Goal: Task Accomplishment & Management: Use online tool/utility

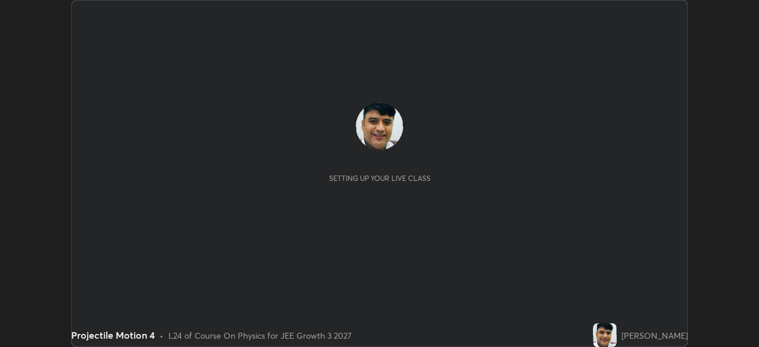
scroll to position [347, 759]
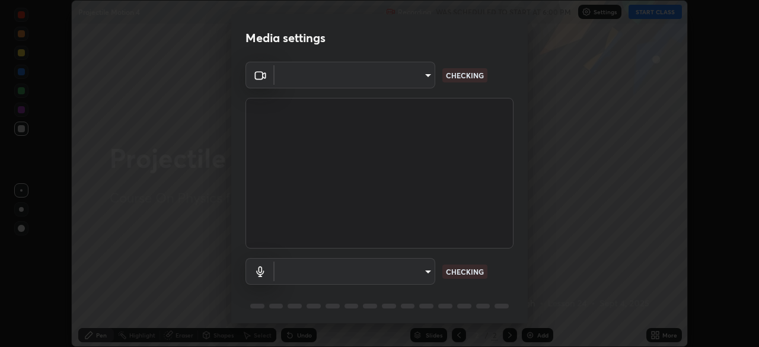
type input "45a9c953fc560ff4a06357cd143dcd85fc71fb1e664dcff5325b0048f3aa7c7e"
type input "communications"
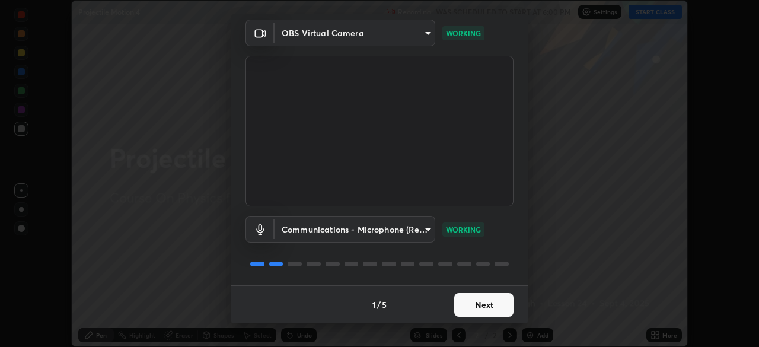
click at [482, 303] on button "Next" at bounding box center [483, 305] width 59 height 24
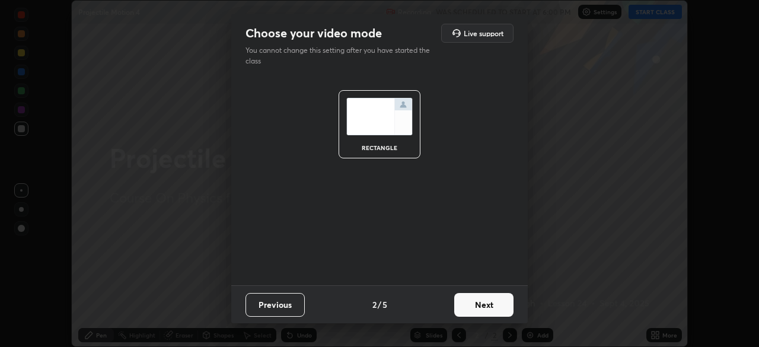
click at [481, 302] on button "Next" at bounding box center [483, 305] width 59 height 24
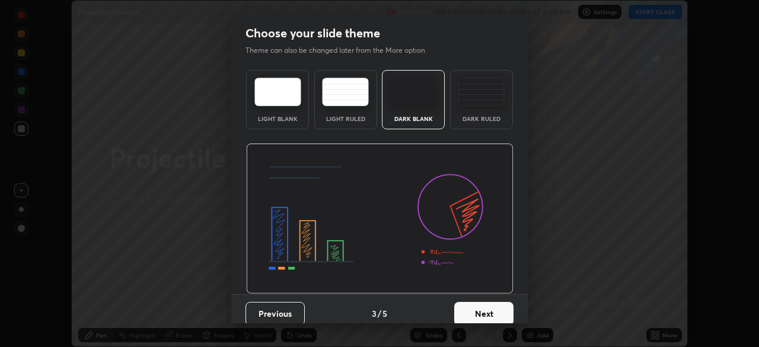
click at [482, 303] on button "Next" at bounding box center [483, 314] width 59 height 24
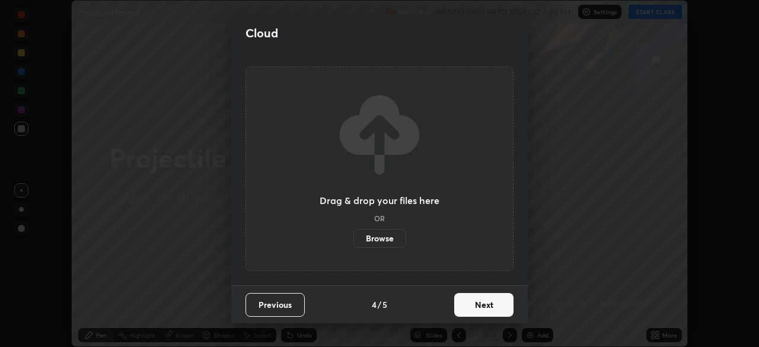
click at [483, 307] on button "Next" at bounding box center [483, 305] width 59 height 24
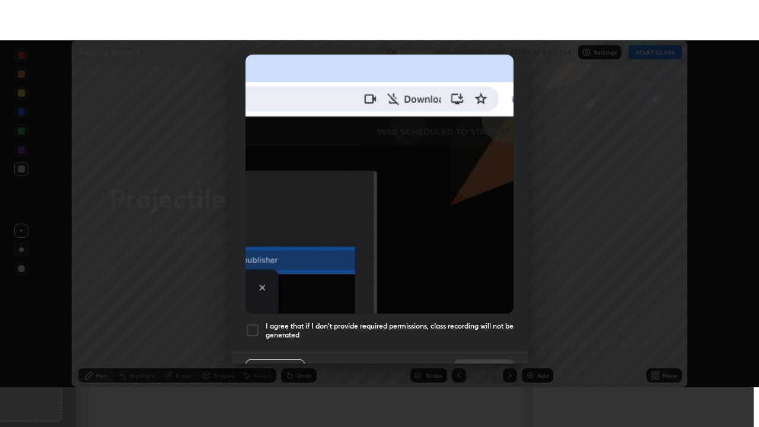
scroll to position [284, 0]
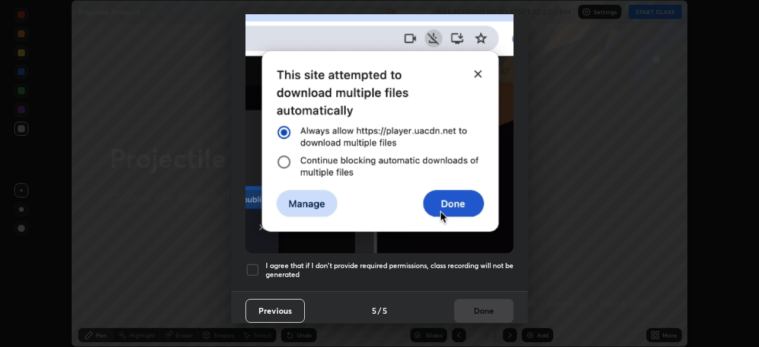
click at [250, 265] on div at bounding box center [253, 270] width 14 height 14
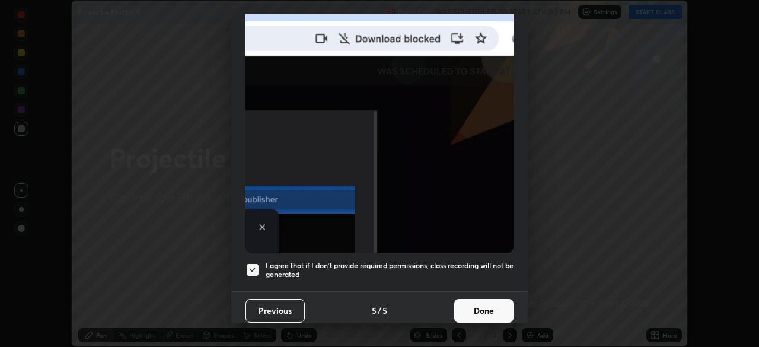
click at [483, 305] on button "Done" at bounding box center [483, 311] width 59 height 24
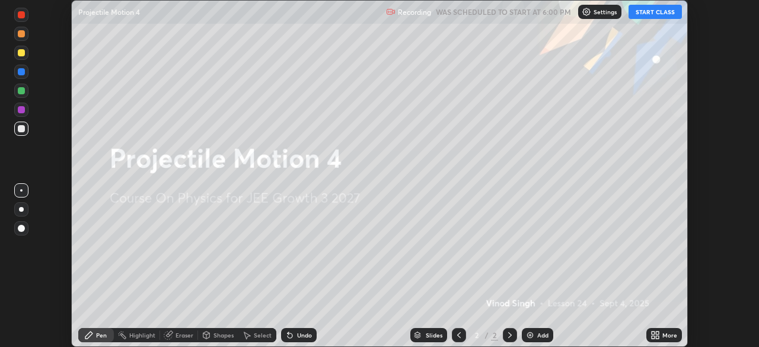
click at [657, 10] on button "START CLASS" at bounding box center [655, 12] width 53 height 14
click at [659, 336] on icon at bounding box center [657, 337] width 3 height 3
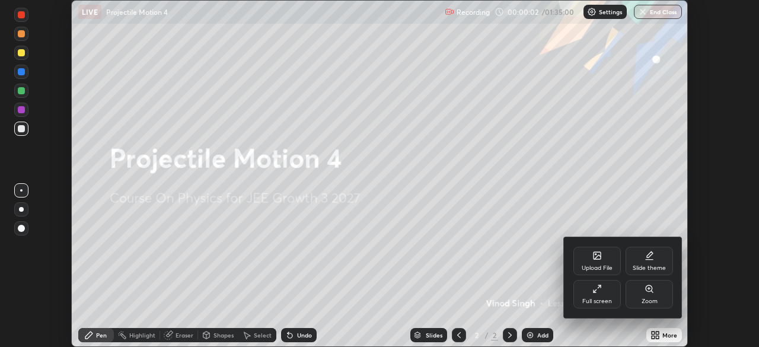
click at [591, 299] on div "Full screen" at bounding box center [597, 301] width 30 height 6
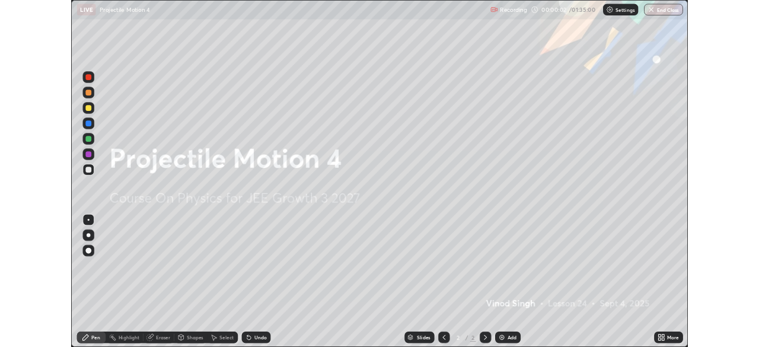
scroll to position [427, 759]
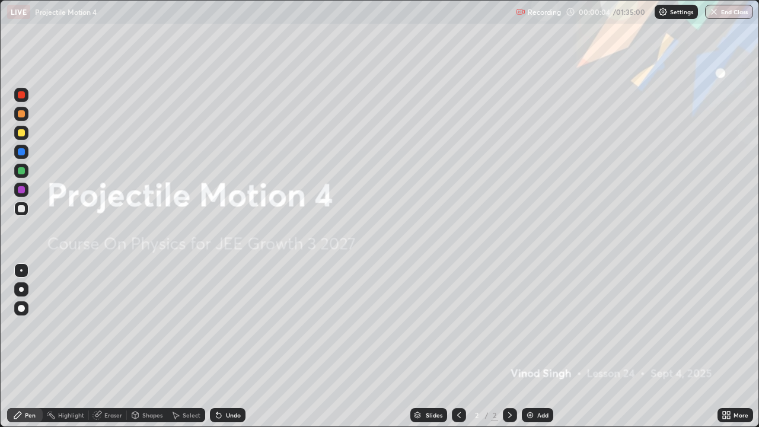
click at [527, 346] on img at bounding box center [530, 414] width 9 height 9
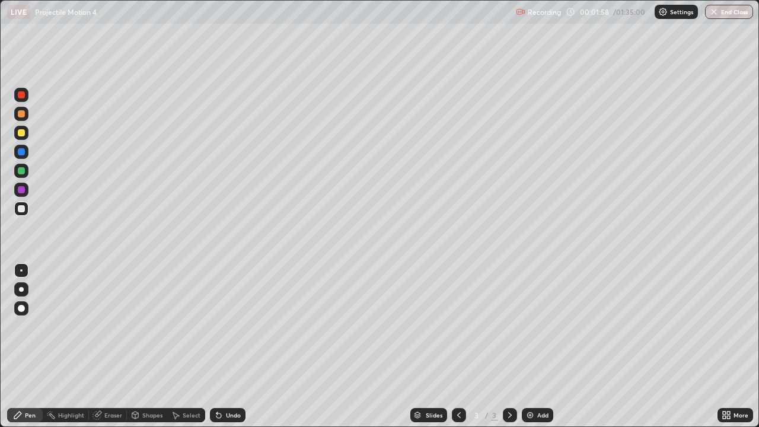
click at [21, 151] on div at bounding box center [21, 151] width 7 height 7
click at [115, 346] on div "Eraser" at bounding box center [113, 415] width 18 height 6
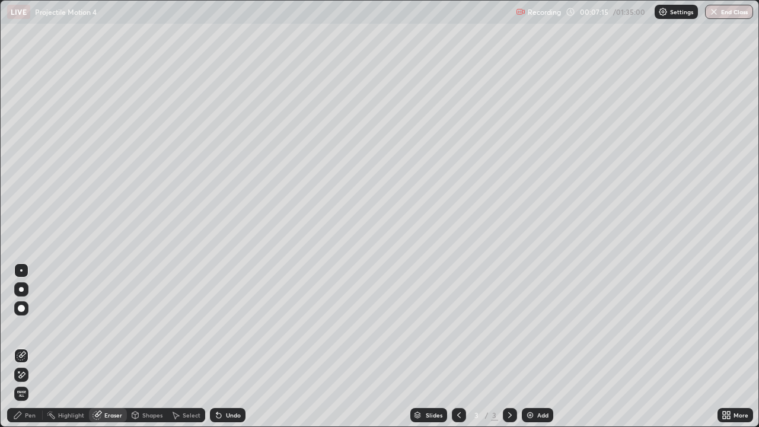
click at [30, 346] on div "Pen" at bounding box center [30, 415] width 11 height 6
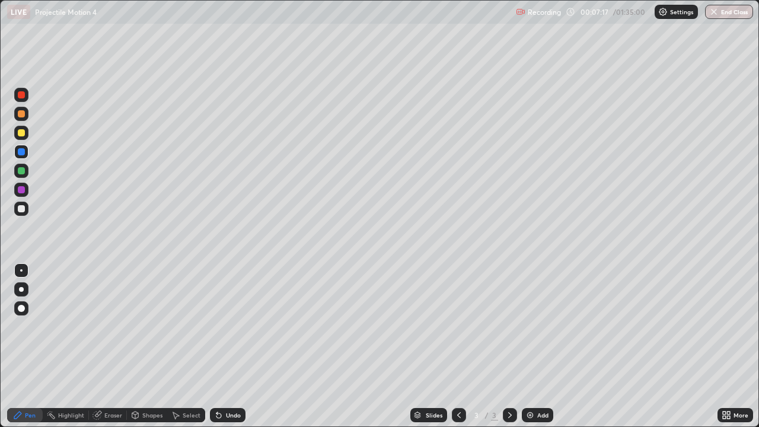
click at [21, 133] on div at bounding box center [21, 132] width 7 height 7
click at [22, 170] on div at bounding box center [21, 170] width 7 height 7
click at [21, 208] on div at bounding box center [21, 208] width 7 height 7
click at [152, 346] on div "Shapes" at bounding box center [152, 415] width 20 height 6
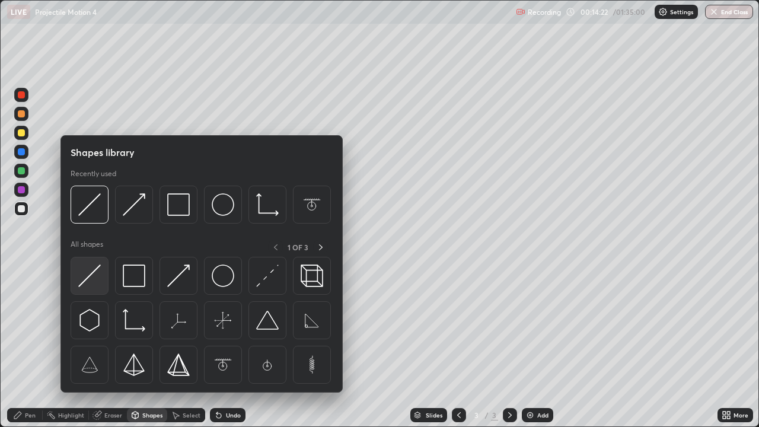
click at [88, 276] on img at bounding box center [89, 276] width 23 height 23
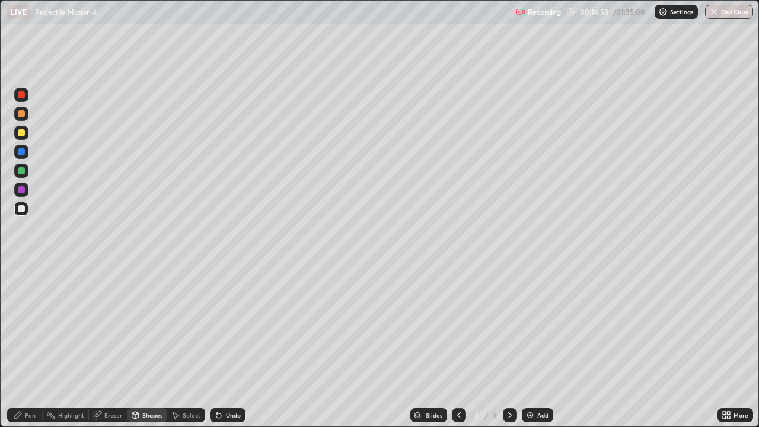
click at [112, 346] on div "Eraser" at bounding box center [113, 415] width 18 height 6
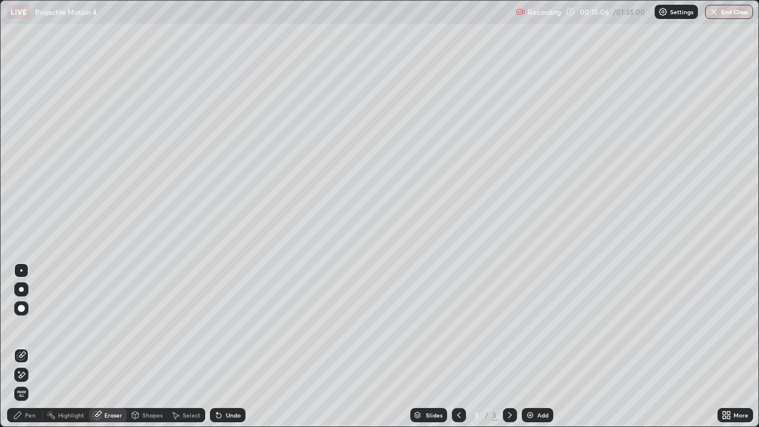
click at [34, 346] on div "Pen" at bounding box center [30, 415] width 11 height 6
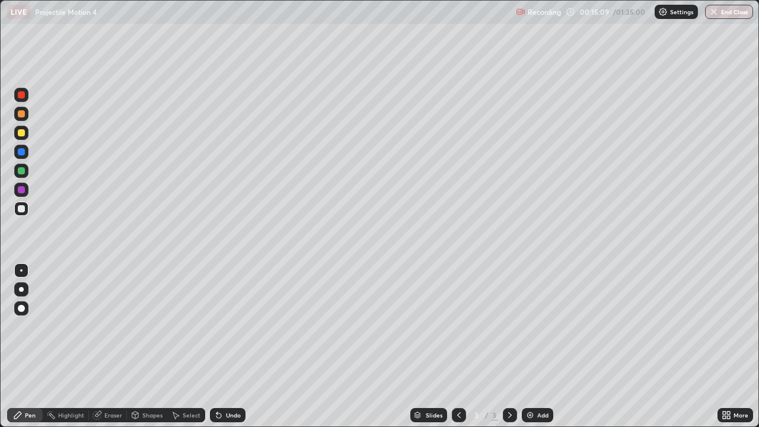
click at [21, 135] on div at bounding box center [21, 132] width 7 height 7
click at [23, 151] on div at bounding box center [21, 151] width 7 height 7
click at [152, 346] on div "Shapes" at bounding box center [152, 415] width 20 height 6
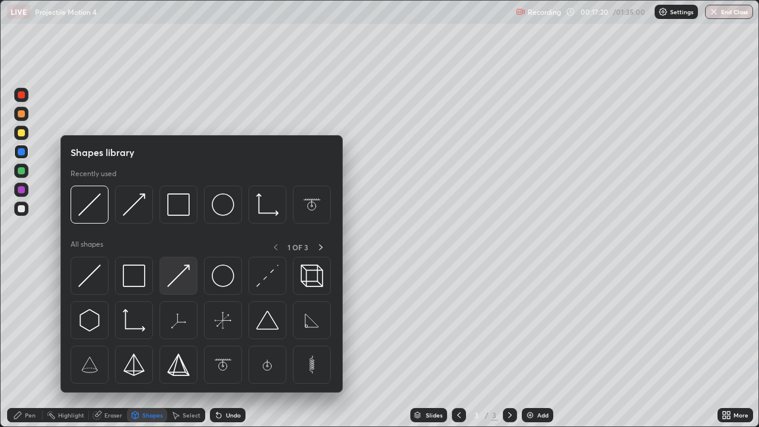
click at [172, 282] on img at bounding box center [178, 276] width 23 height 23
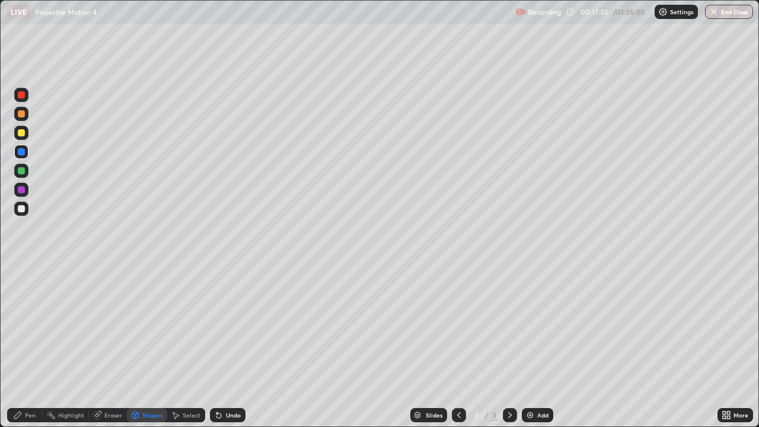
click at [22, 113] on div at bounding box center [21, 113] width 7 height 7
click at [148, 346] on div "Shapes" at bounding box center [152, 415] width 20 height 6
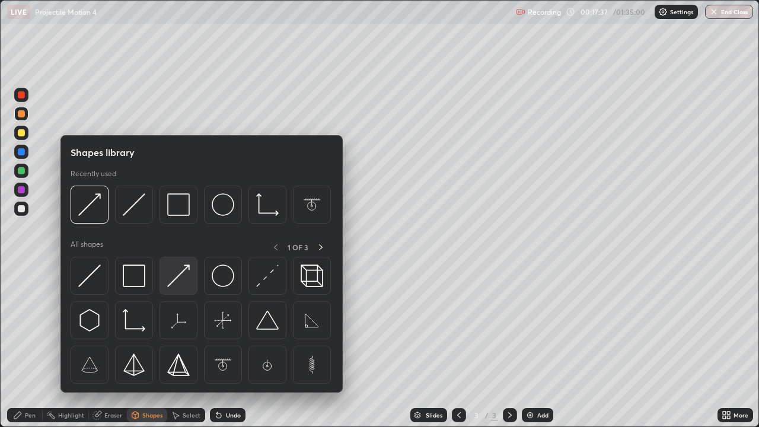
click at [171, 281] on img at bounding box center [178, 276] width 23 height 23
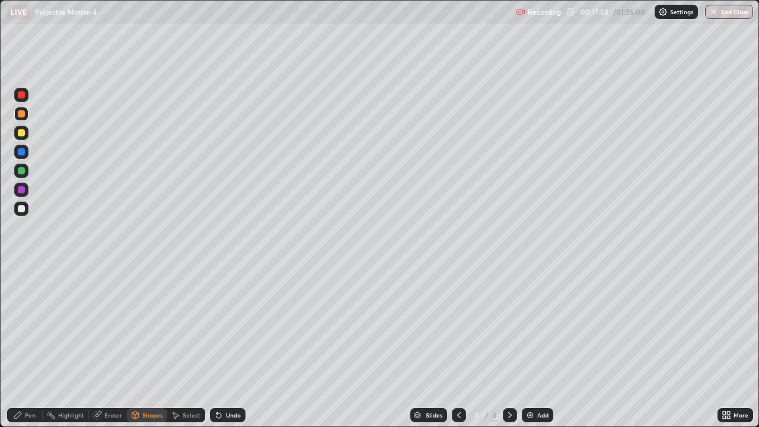
click at [156, 346] on div "Shapes" at bounding box center [152, 415] width 20 height 6
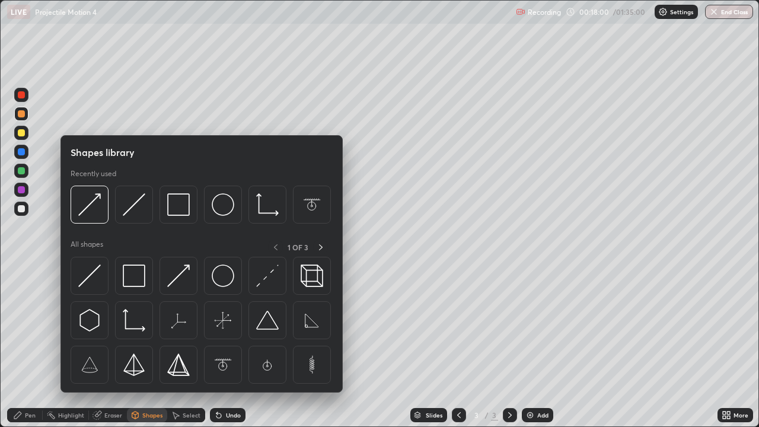
click at [31, 346] on div "Pen" at bounding box center [30, 415] width 11 height 6
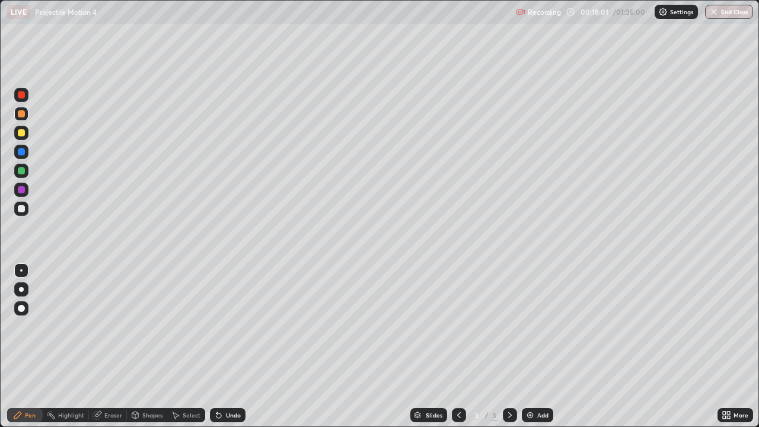
click at [22, 307] on div at bounding box center [21, 308] width 7 height 7
click at [31, 346] on div "Pen" at bounding box center [30, 415] width 11 height 6
click at [21, 270] on div at bounding box center [21, 270] width 2 height 2
click at [21, 189] on div at bounding box center [21, 189] width 7 height 7
click at [21, 209] on div at bounding box center [21, 208] width 7 height 7
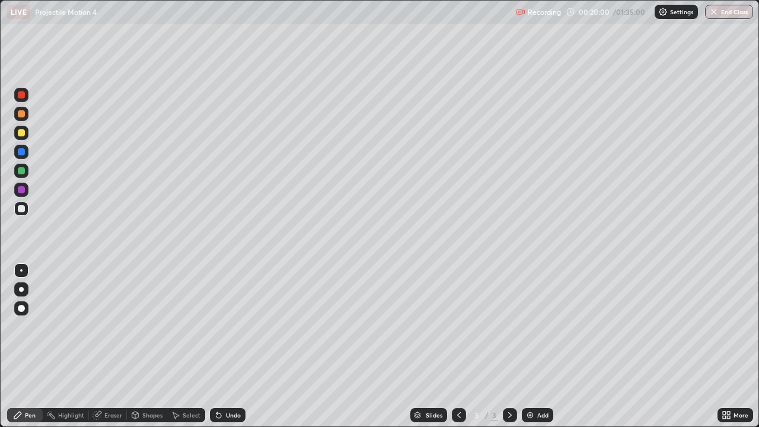
click at [526, 346] on img at bounding box center [530, 414] width 9 height 9
click at [457, 346] on icon at bounding box center [458, 414] width 9 height 9
click at [507, 346] on icon at bounding box center [509, 414] width 9 height 9
click at [457, 346] on icon at bounding box center [459, 415] width 4 height 6
click at [458, 346] on icon at bounding box center [458, 414] width 9 height 9
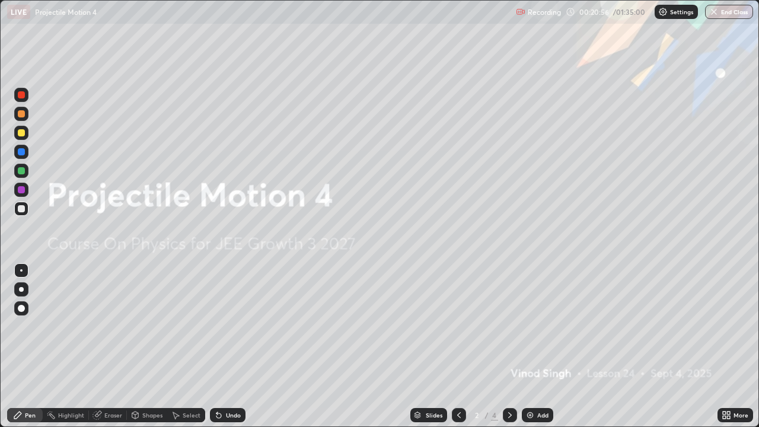
click at [509, 346] on icon at bounding box center [509, 414] width 9 height 9
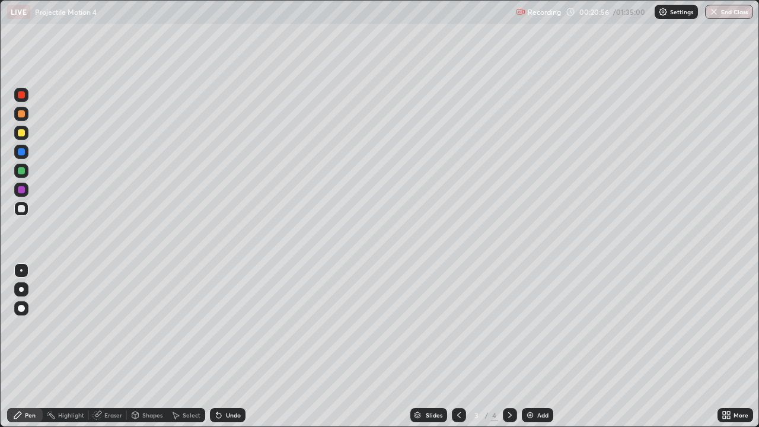
click at [508, 346] on icon at bounding box center [509, 414] width 9 height 9
click at [20, 172] on div at bounding box center [21, 170] width 7 height 7
click at [147, 346] on div "Shapes" at bounding box center [152, 415] width 20 height 6
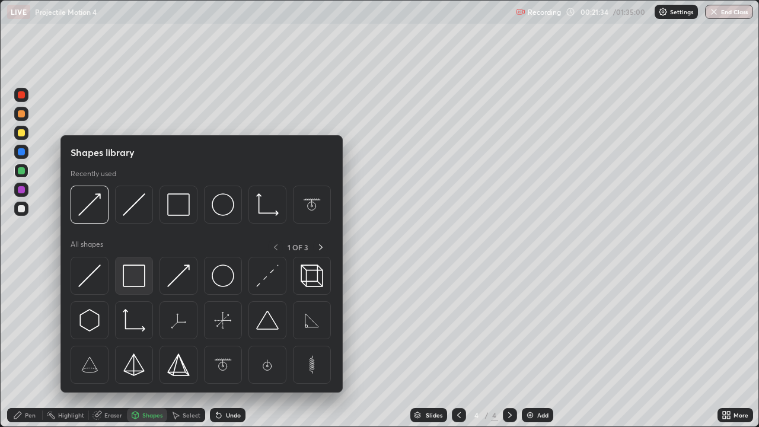
click at [131, 281] on img at bounding box center [134, 276] width 23 height 23
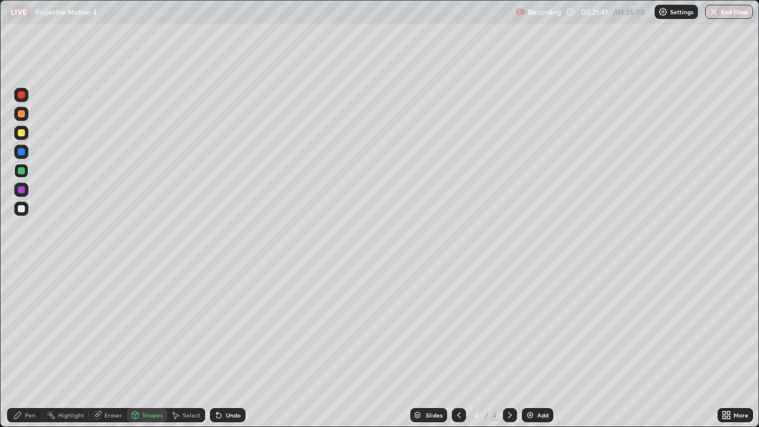
click at [457, 346] on icon at bounding box center [458, 414] width 9 height 9
click at [507, 346] on div at bounding box center [510, 415] width 14 height 14
click at [30, 346] on div "Pen" at bounding box center [30, 415] width 11 height 6
click at [189, 346] on div "Select" at bounding box center [192, 415] width 18 height 6
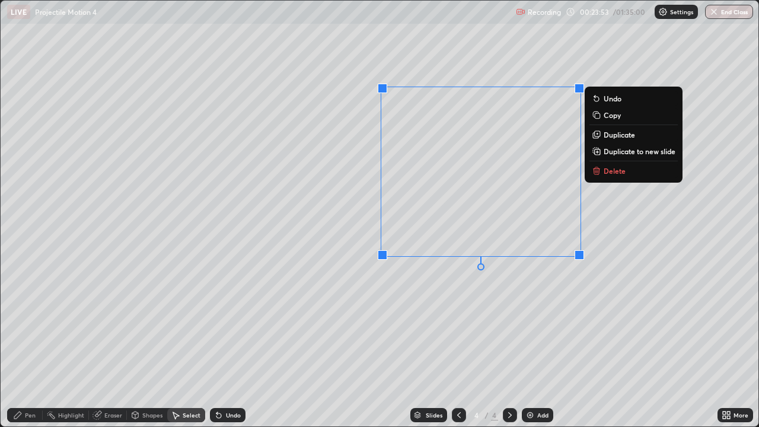
click at [611, 173] on p "Delete" at bounding box center [615, 170] width 22 height 9
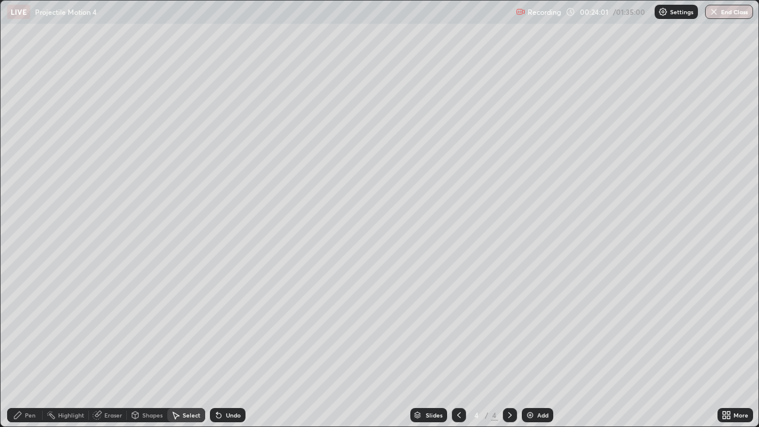
click at [173, 346] on icon at bounding box center [176, 415] width 7 height 7
click at [183, 346] on div "Select" at bounding box center [192, 415] width 18 height 6
click at [459, 346] on icon at bounding box center [458, 414] width 9 height 9
click at [34, 346] on div "Pen" at bounding box center [30, 415] width 11 height 6
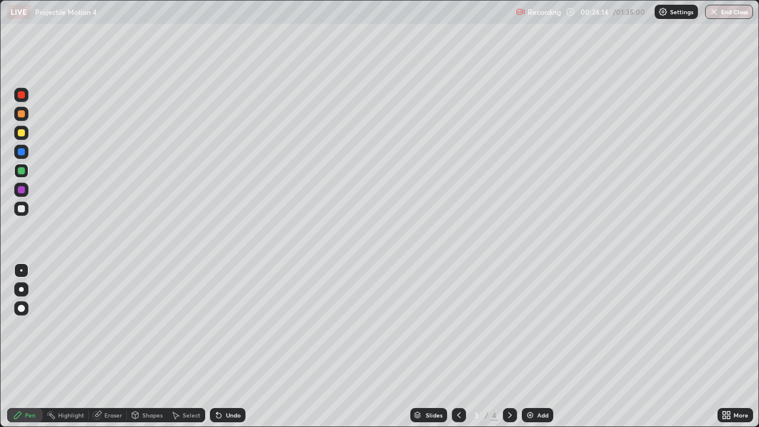
click at [23, 135] on div at bounding box center [21, 132] width 7 height 7
click at [24, 114] on div at bounding box center [21, 113] width 7 height 7
click at [156, 346] on div "Shapes" at bounding box center [152, 415] width 20 height 6
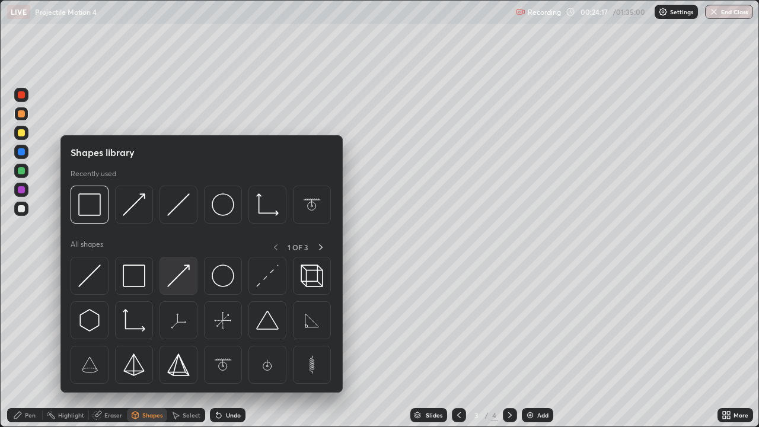
click at [175, 282] on img at bounding box center [178, 276] width 23 height 23
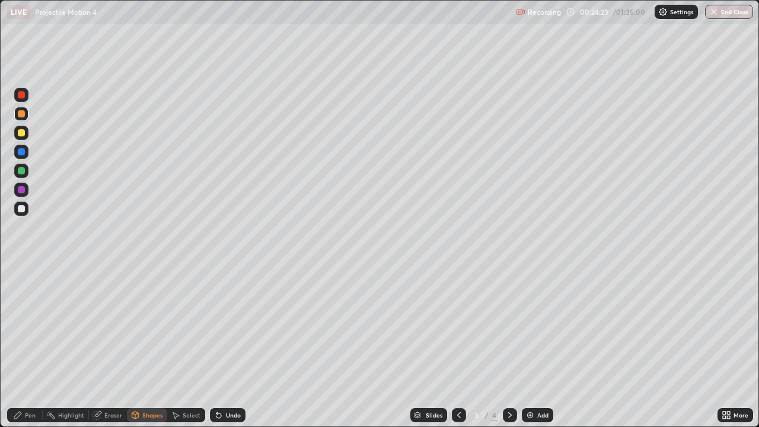
click at [30, 346] on div "Pen" at bounding box center [30, 415] width 11 height 6
click at [21, 210] on div at bounding box center [21, 208] width 7 height 7
click at [144, 346] on div "Shapes" at bounding box center [152, 415] width 20 height 6
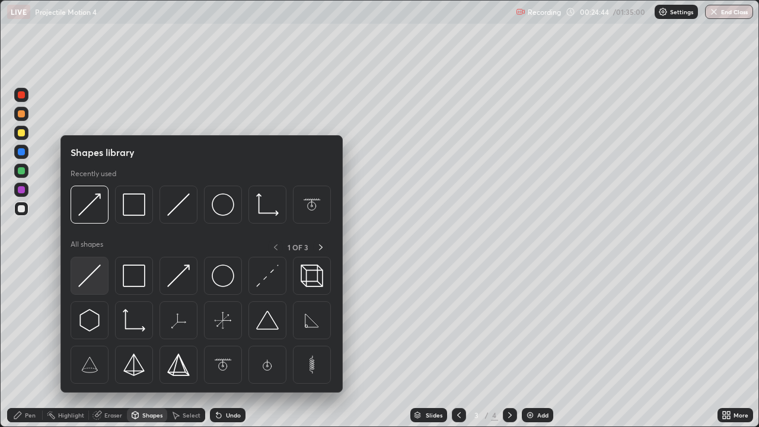
click at [87, 281] on img at bounding box center [89, 276] width 23 height 23
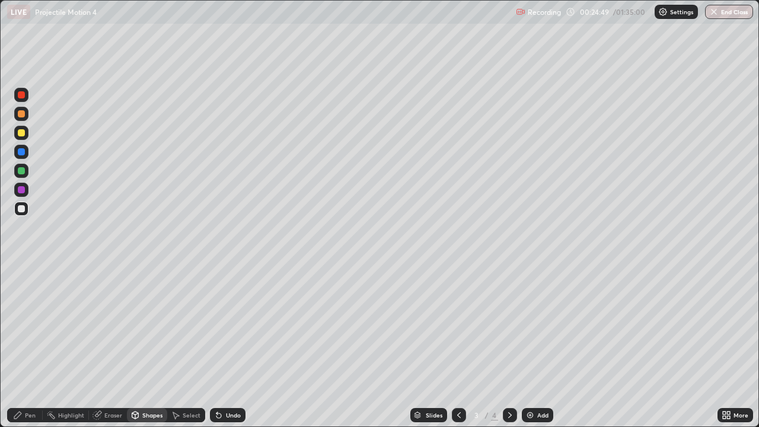
click at [21, 192] on div at bounding box center [21, 189] width 7 height 7
click at [21, 152] on div at bounding box center [21, 151] width 7 height 7
click at [28, 346] on div "Pen" at bounding box center [30, 415] width 11 height 6
click at [110, 346] on div "Eraser" at bounding box center [113, 415] width 18 height 6
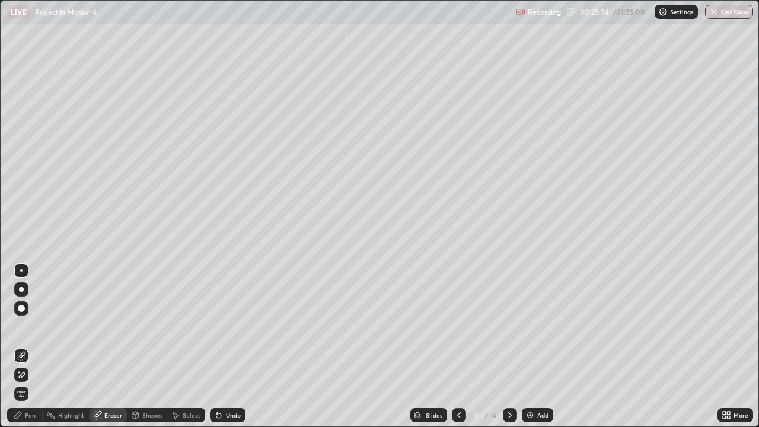
click at [30, 346] on div "Pen" at bounding box center [30, 415] width 11 height 6
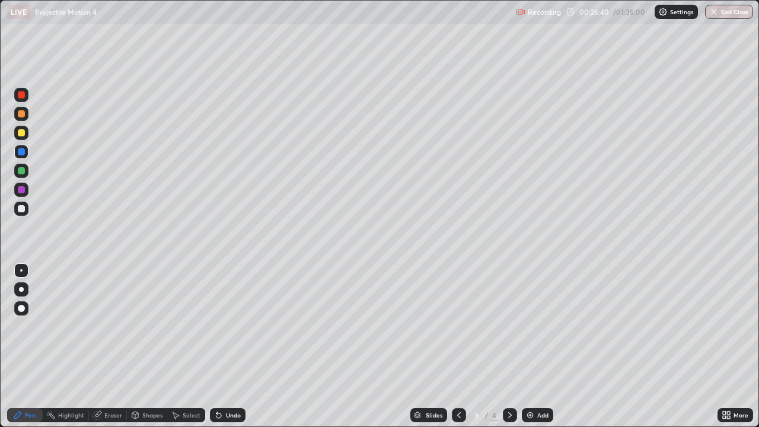
click at [509, 346] on div at bounding box center [510, 415] width 14 height 14
click at [456, 346] on icon at bounding box center [458, 414] width 9 height 9
click at [509, 346] on icon at bounding box center [509, 414] width 9 height 9
click at [459, 346] on icon at bounding box center [458, 414] width 9 height 9
click at [69, 346] on div "Highlight" at bounding box center [71, 415] width 26 height 6
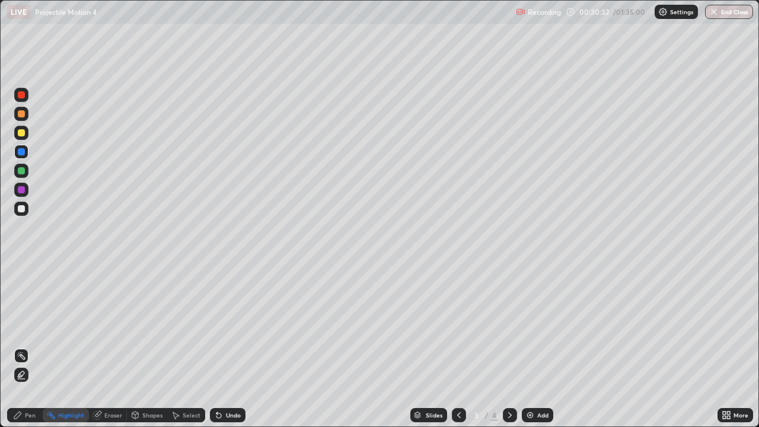
click at [505, 346] on icon at bounding box center [509, 414] width 9 height 9
click at [457, 346] on icon at bounding box center [458, 414] width 9 height 9
click at [510, 346] on icon at bounding box center [509, 414] width 9 height 9
click at [459, 346] on icon at bounding box center [458, 414] width 9 height 9
click at [505, 346] on icon at bounding box center [509, 414] width 9 height 9
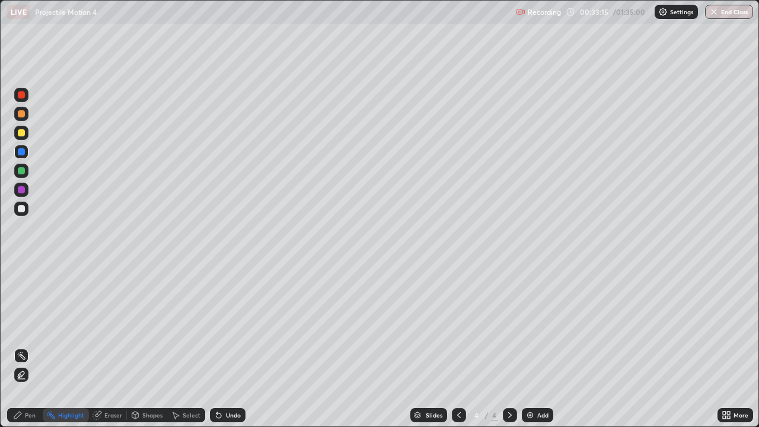
click at [452, 346] on div at bounding box center [459, 415] width 14 height 14
click at [504, 346] on div at bounding box center [510, 415] width 14 height 14
click at [19, 208] on div at bounding box center [21, 208] width 7 height 7
click at [30, 346] on div "Pen" at bounding box center [30, 415] width 11 height 6
click at [21, 270] on div at bounding box center [21, 270] width 2 height 2
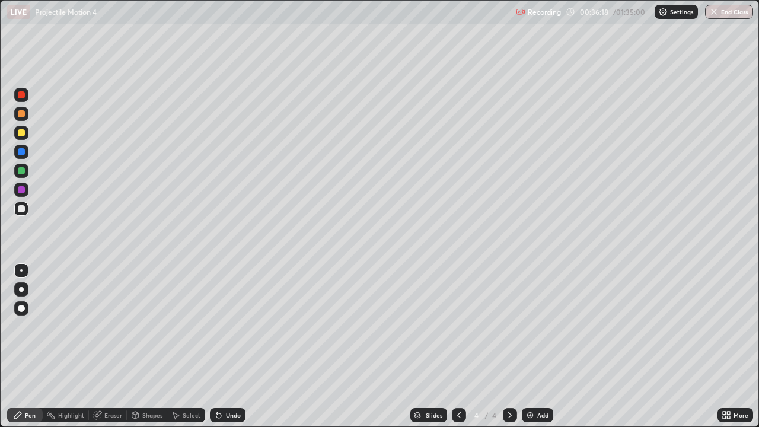
click at [146, 346] on div "Shapes" at bounding box center [152, 415] width 20 height 6
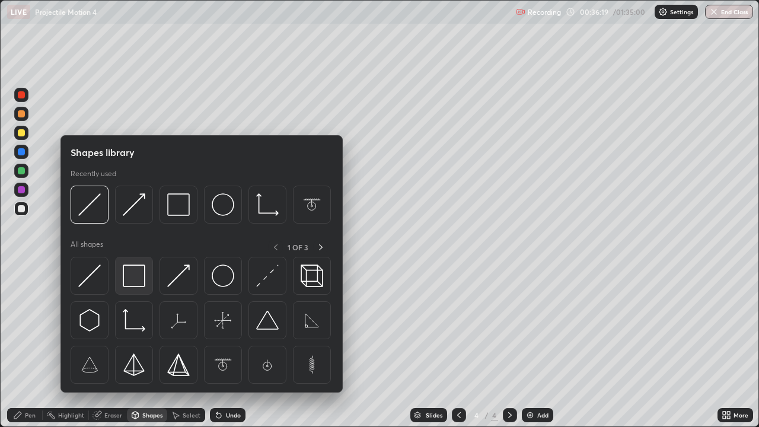
click at [130, 277] on img at bounding box center [134, 276] width 23 height 23
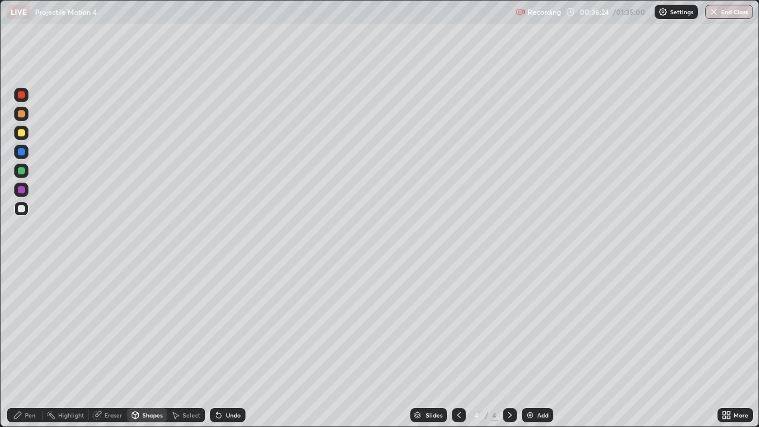
click at [30, 346] on div "Pen" at bounding box center [30, 415] width 11 height 6
click at [22, 132] on div at bounding box center [21, 132] width 7 height 7
click at [115, 346] on div "Eraser" at bounding box center [113, 415] width 18 height 6
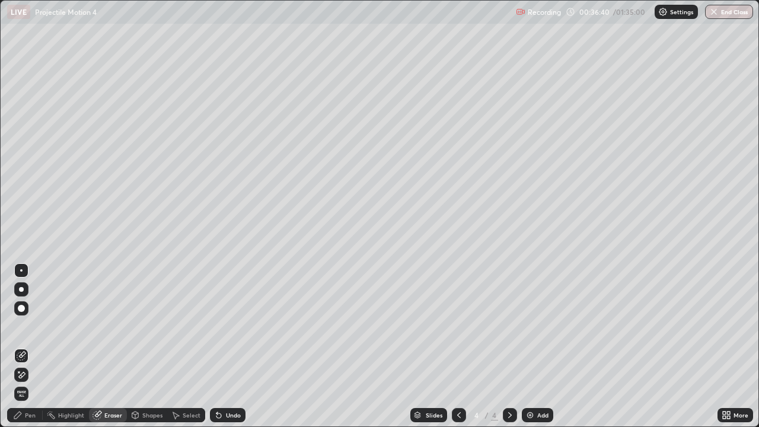
click at [37, 346] on div "Pen" at bounding box center [25, 415] width 36 height 14
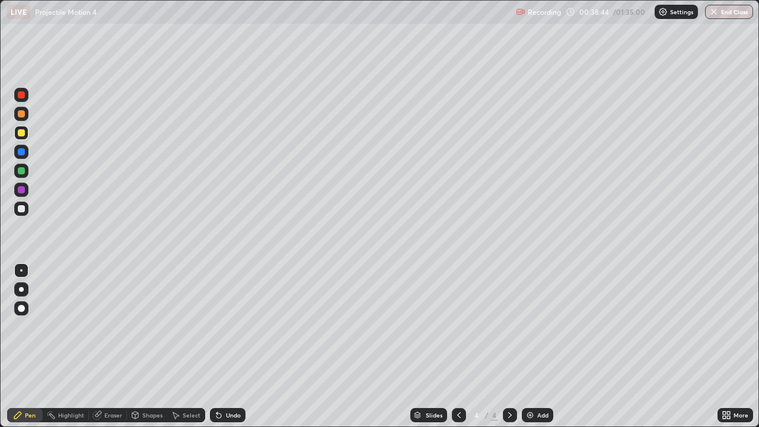
click at [69, 346] on div "Highlight" at bounding box center [66, 415] width 46 height 14
click at [151, 346] on div "Shapes" at bounding box center [152, 415] width 20 height 6
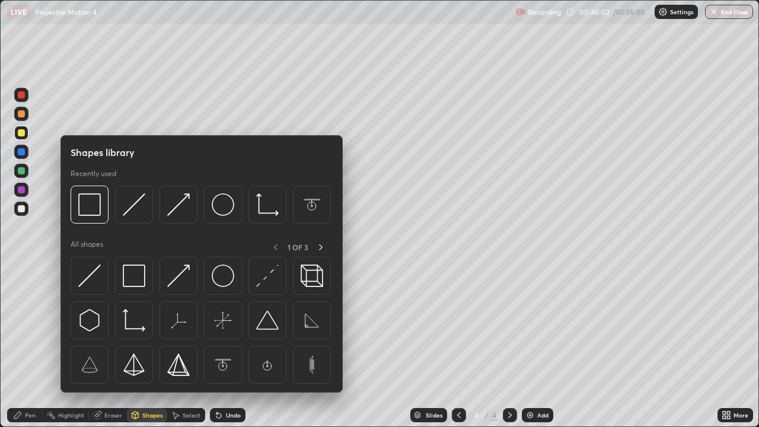
click at [23, 190] on div at bounding box center [21, 189] width 7 height 7
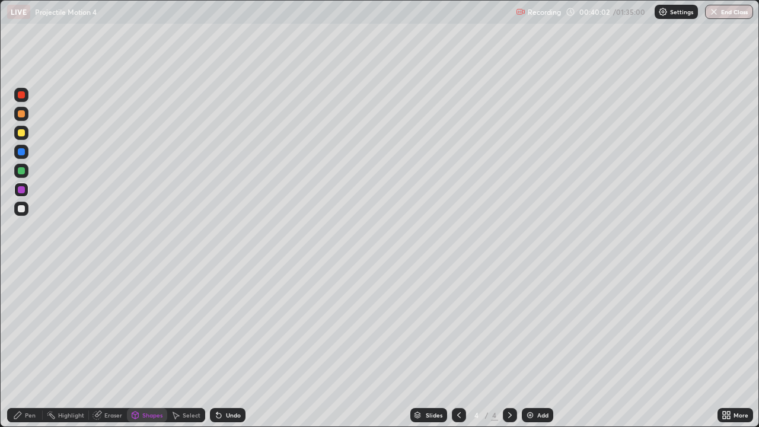
click at [149, 346] on div "Shapes" at bounding box center [152, 415] width 20 height 6
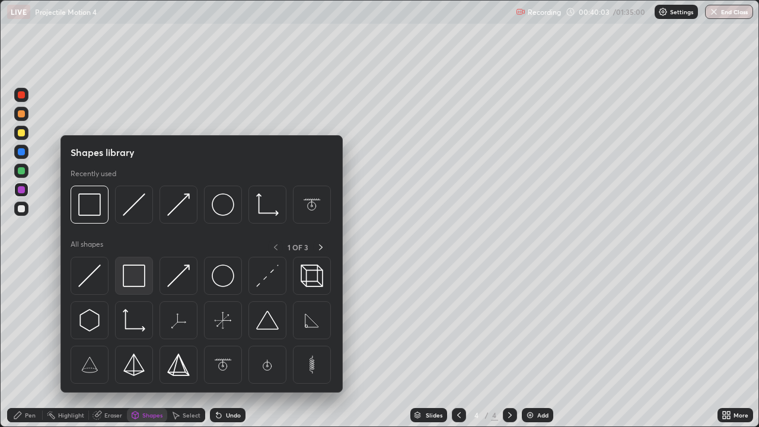
click at [135, 277] on img at bounding box center [134, 276] width 23 height 23
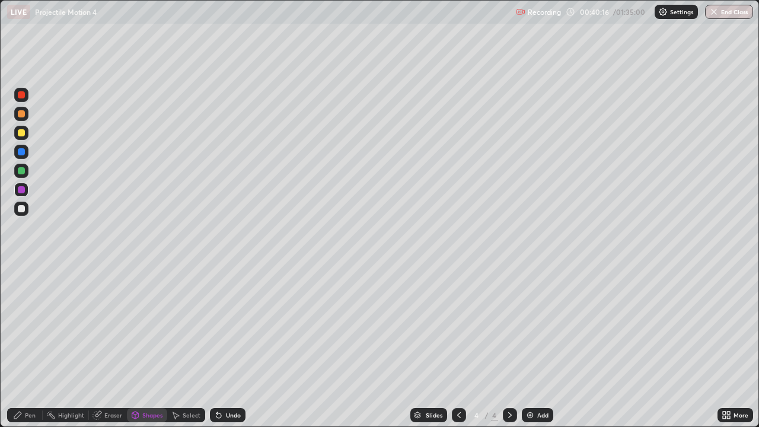
click at [21, 206] on div at bounding box center [21, 208] width 7 height 7
click at [31, 346] on div "Pen" at bounding box center [30, 415] width 11 height 6
click at [151, 346] on div "Shapes" at bounding box center [152, 415] width 20 height 6
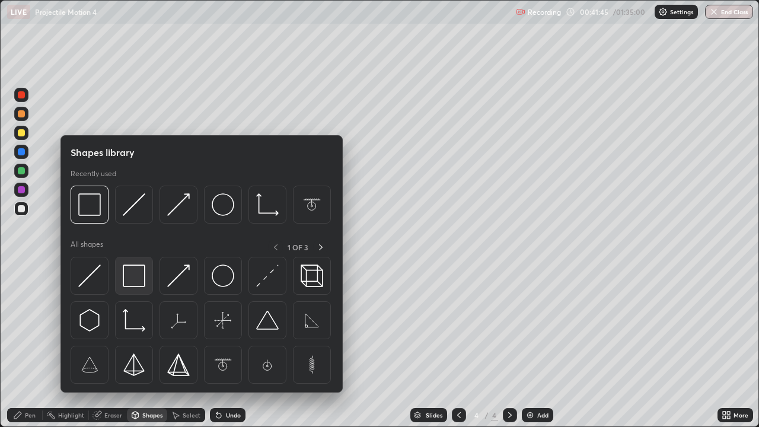
click at [127, 280] on img at bounding box center [134, 276] width 23 height 23
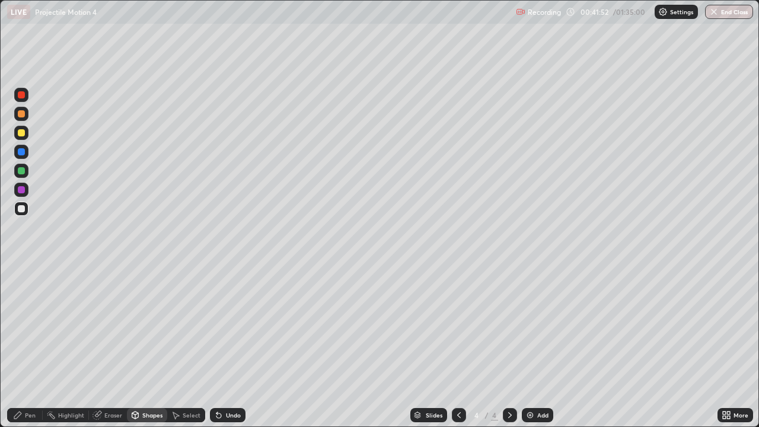
click at [113, 346] on div "Eraser" at bounding box center [108, 415] width 38 height 14
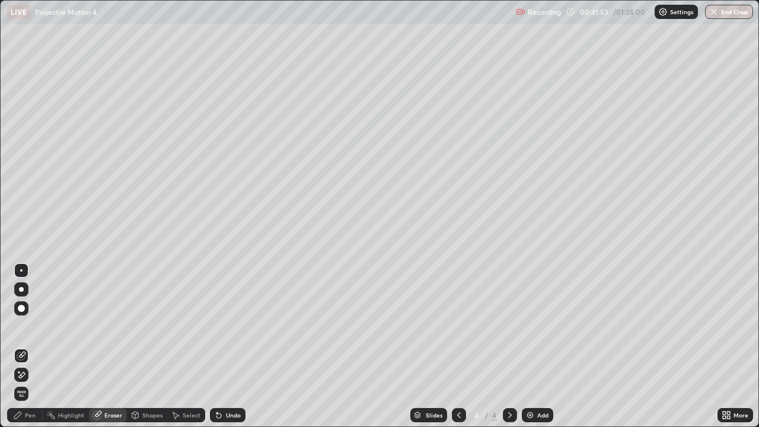
click at [33, 346] on div "Pen" at bounding box center [30, 415] width 11 height 6
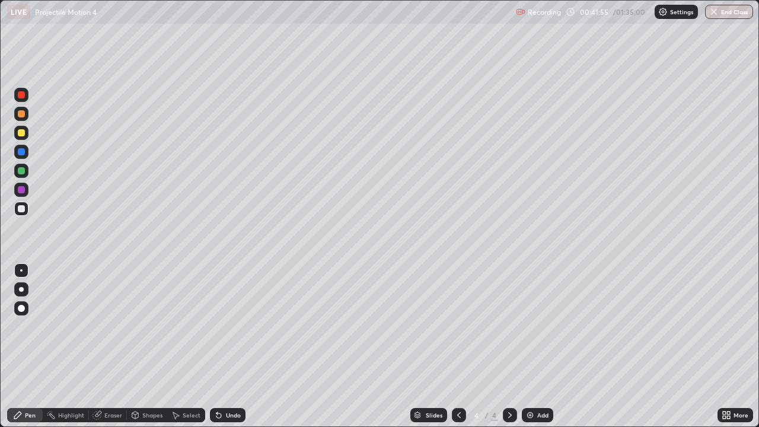
click at [19, 189] on div at bounding box center [21, 189] width 7 height 7
click at [23, 133] on div at bounding box center [21, 132] width 7 height 7
click at [510, 346] on icon at bounding box center [509, 414] width 9 height 9
click at [529, 346] on img at bounding box center [530, 414] width 9 height 9
click at [21, 114] on div at bounding box center [21, 113] width 7 height 7
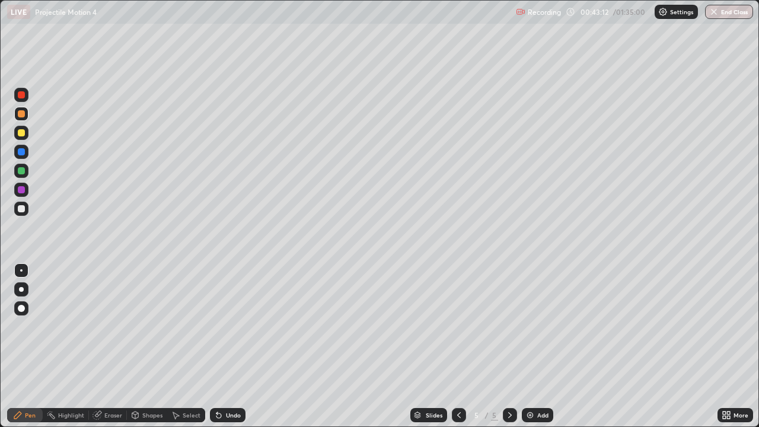
click at [21, 207] on div at bounding box center [21, 208] width 7 height 7
click at [459, 346] on icon at bounding box center [458, 414] width 9 height 9
click at [509, 346] on icon at bounding box center [509, 414] width 9 height 9
click at [23, 171] on div at bounding box center [21, 170] width 7 height 7
click at [22, 209] on div at bounding box center [21, 208] width 7 height 7
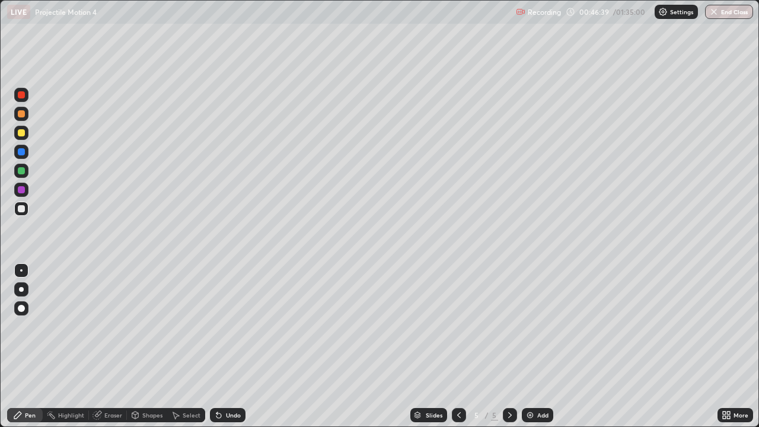
click at [21, 170] on div at bounding box center [21, 170] width 7 height 7
click at [116, 346] on div "Eraser" at bounding box center [113, 415] width 18 height 6
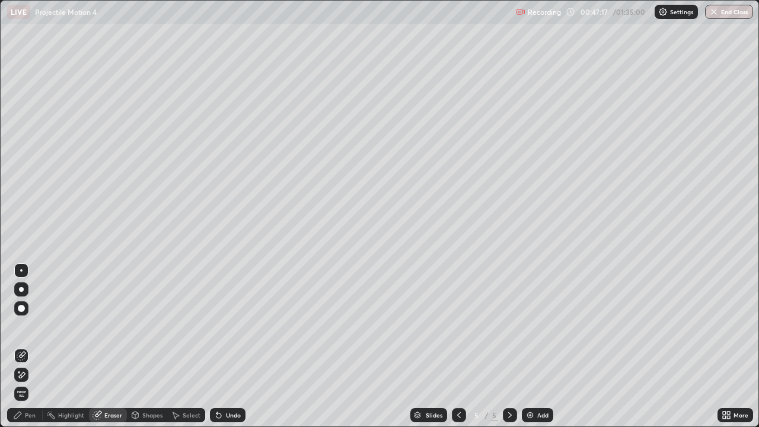
click at [34, 346] on div "Pen" at bounding box center [30, 415] width 11 height 6
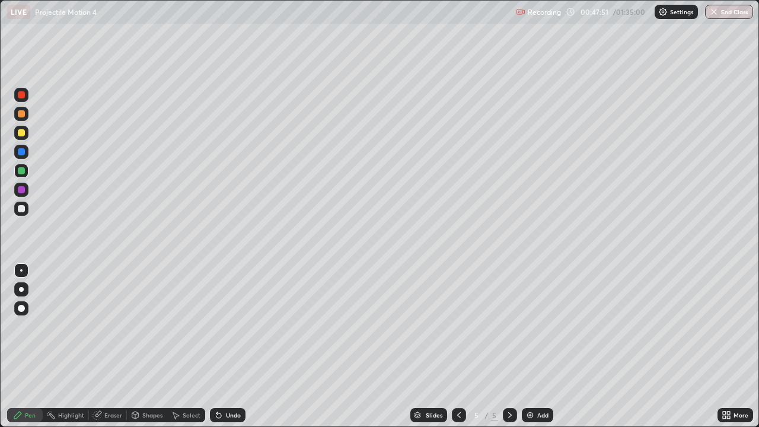
click at [529, 346] on img at bounding box center [530, 414] width 9 height 9
click at [22, 208] on div at bounding box center [21, 208] width 7 height 7
click at [459, 346] on icon at bounding box center [458, 414] width 9 height 9
click at [458, 346] on icon at bounding box center [458, 414] width 9 height 9
click at [510, 346] on icon at bounding box center [510, 415] width 4 height 6
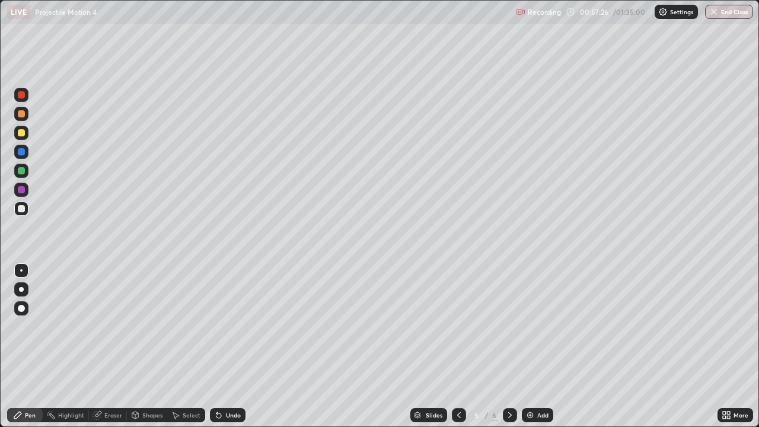
click at [515, 346] on div at bounding box center [510, 415] width 14 height 14
click at [530, 346] on img at bounding box center [530, 414] width 9 height 9
click at [20, 208] on div at bounding box center [21, 208] width 7 height 7
click at [22, 167] on div at bounding box center [21, 170] width 7 height 7
click at [148, 346] on div "Shapes" at bounding box center [152, 415] width 20 height 6
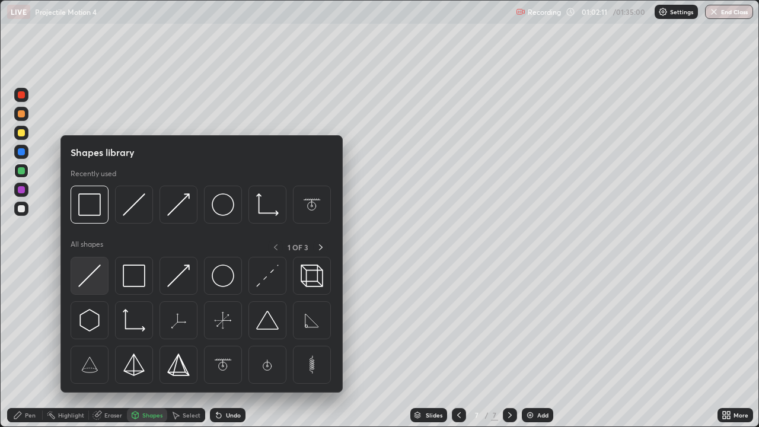
click at [89, 277] on img at bounding box center [89, 276] width 23 height 23
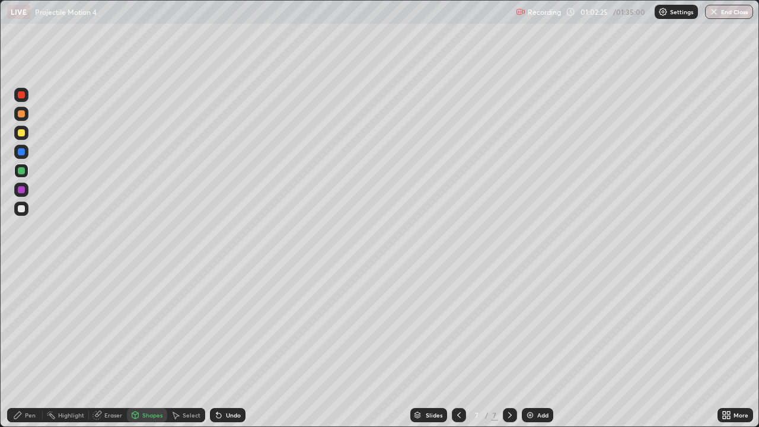
click at [144, 346] on div "Shapes" at bounding box center [152, 415] width 20 height 6
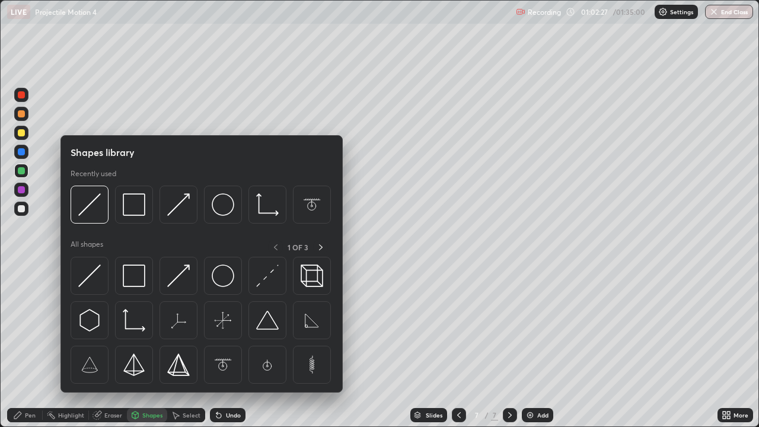
click at [20, 153] on div at bounding box center [21, 151] width 7 height 7
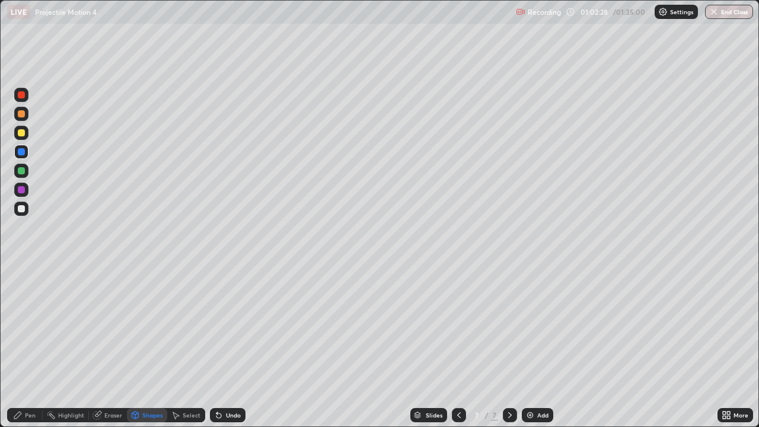
click at [147, 346] on div "Shapes" at bounding box center [152, 415] width 20 height 6
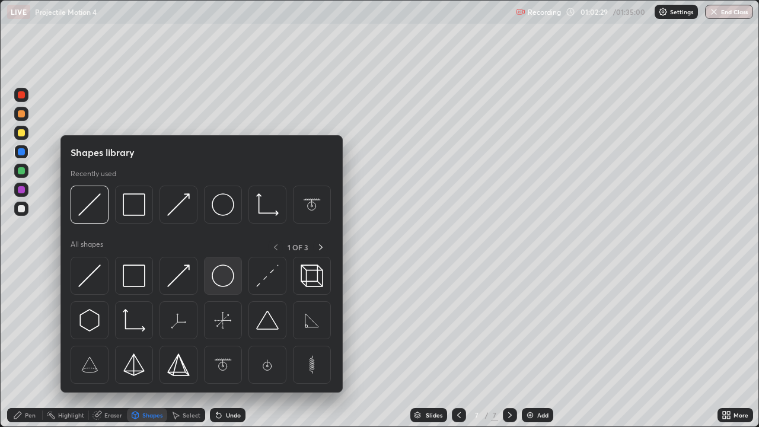
click at [217, 282] on img at bounding box center [223, 276] width 23 height 23
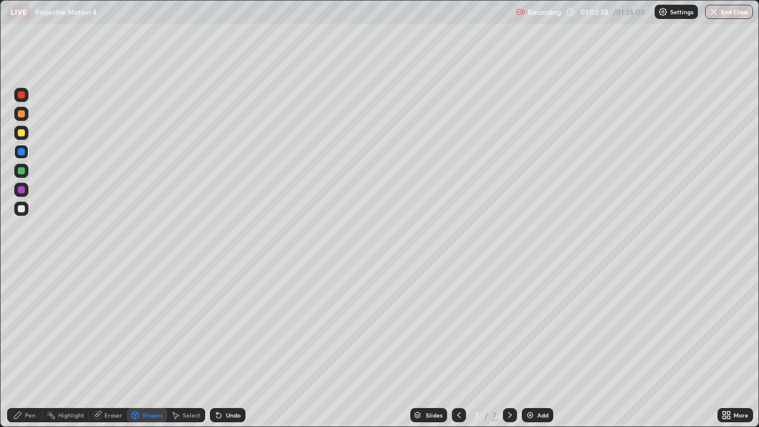
click at [30, 346] on div "Pen" at bounding box center [30, 415] width 11 height 6
click at [22, 114] on div at bounding box center [21, 113] width 7 height 7
click at [154, 346] on div "Shapes" at bounding box center [152, 415] width 20 height 6
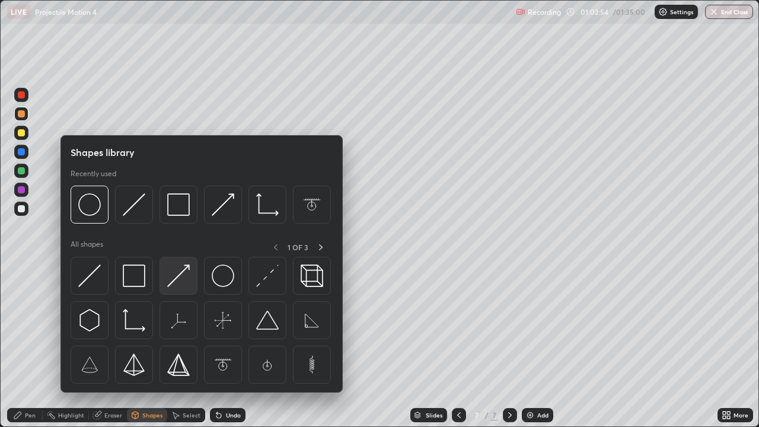
click at [177, 276] on img at bounding box center [178, 276] width 23 height 23
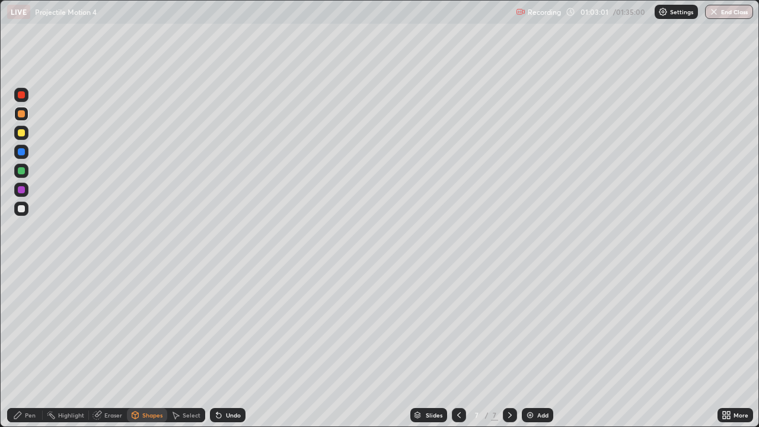
click at [38, 346] on div "Pen" at bounding box center [25, 415] width 36 height 14
click at [24, 152] on div at bounding box center [21, 151] width 7 height 7
click at [149, 346] on div "Shapes" at bounding box center [152, 415] width 20 height 6
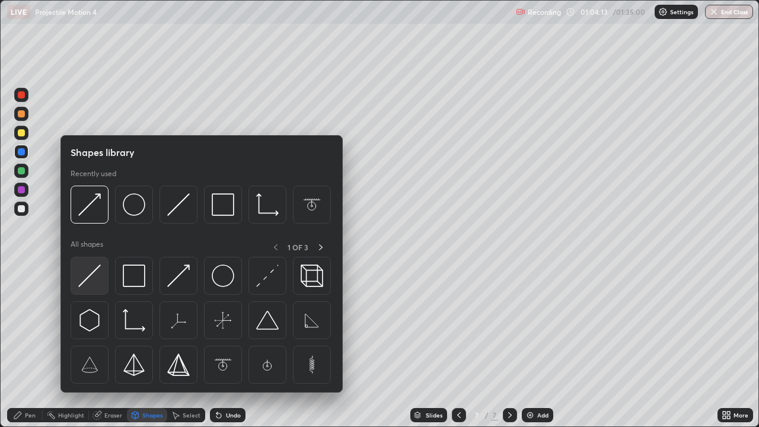
click at [92, 275] on img at bounding box center [89, 276] width 23 height 23
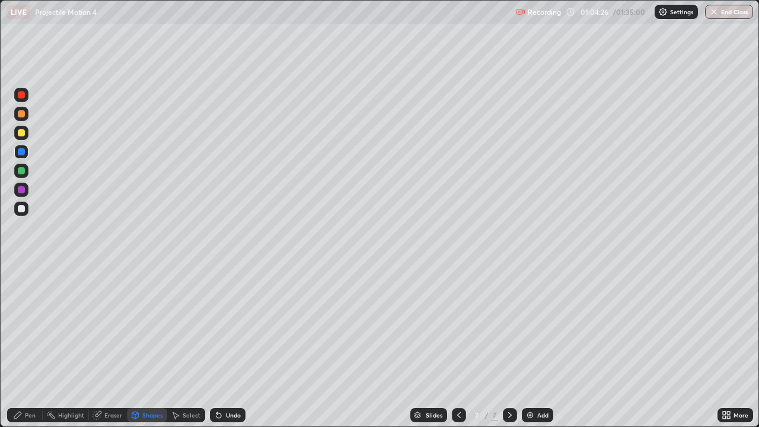
click at [35, 346] on div "Pen" at bounding box center [25, 415] width 36 height 14
click at [21, 134] on div at bounding box center [21, 132] width 7 height 7
click at [119, 346] on div "Eraser" at bounding box center [108, 415] width 38 height 14
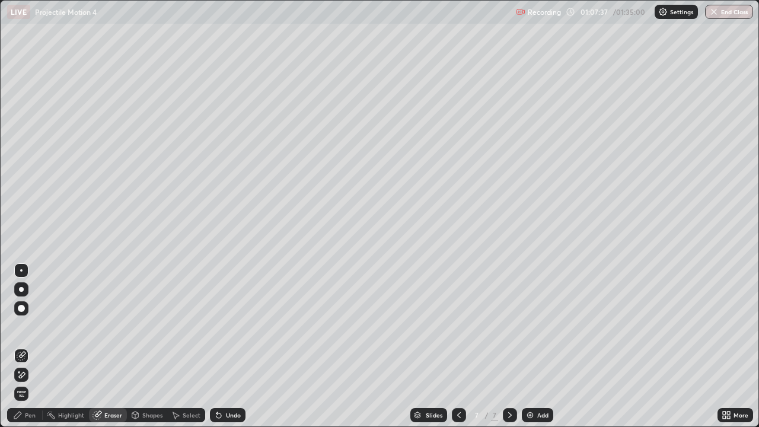
click at [36, 346] on div "Pen" at bounding box center [25, 415] width 36 height 14
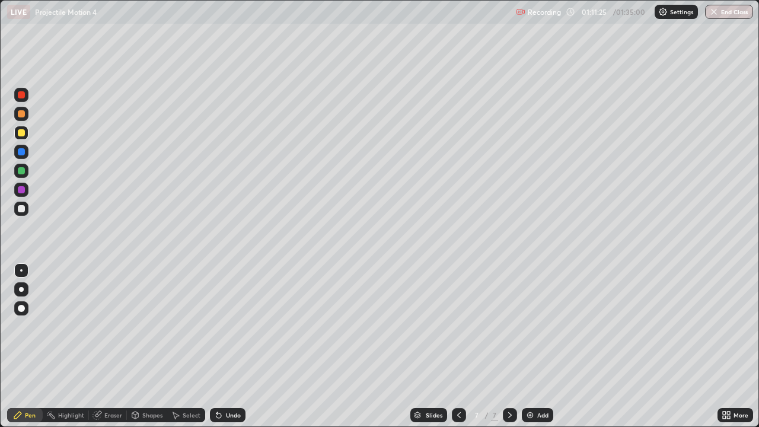
click at [527, 346] on img at bounding box center [530, 414] width 9 height 9
click at [458, 346] on icon at bounding box center [458, 414] width 9 height 9
click at [509, 346] on icon at bounding box center [509, 414] width 9 height 9
click at [458, 346] on icon at bounding box center [458, 414] width 9 height 9
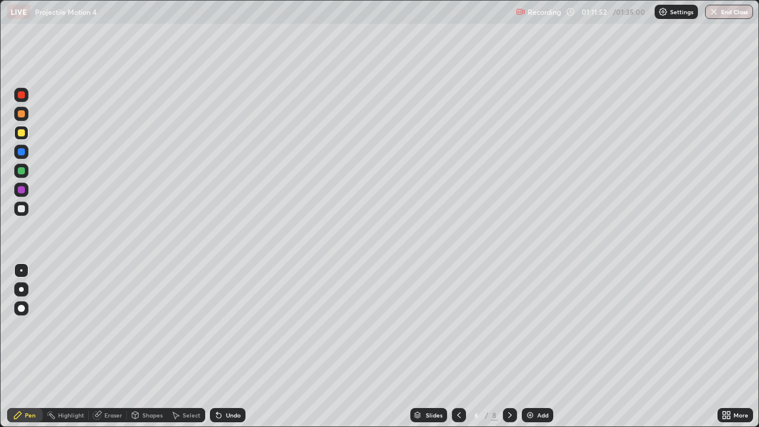
click at [509, 346] on icon at bounding box center [509, 414] width 9 height 9
click at [511, 346] on icon at bounding box center [509, 414] width 9 height 9
click at [22, 206] on div at bounding box center [21, 208] width 7 height 7
click at [23, 208] on div at bounding box center [21, 208] width 7 height 7
click at [152, 346] on div "Shapes" at bounding box center [152, 415] width 20 height 6
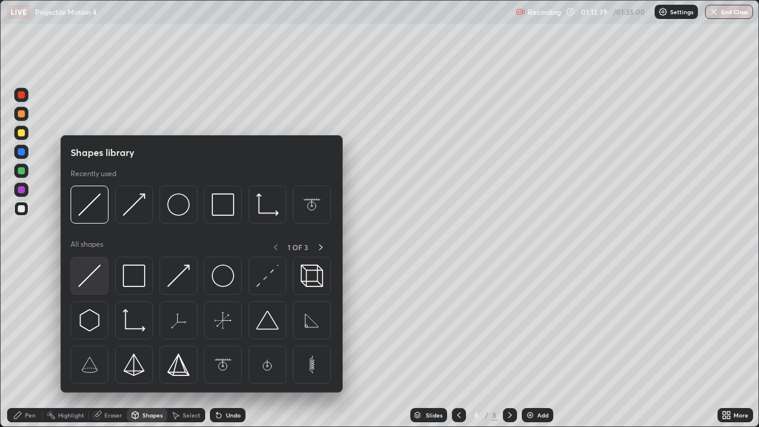
click at [95, 273] on img at bounding box center [89, 276] width 23 height 23
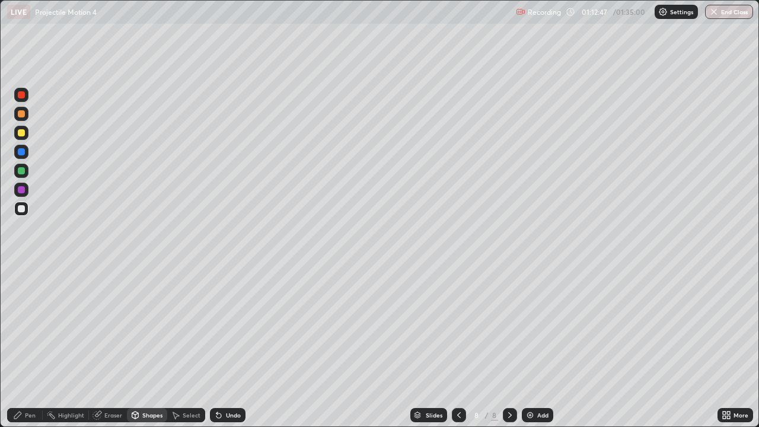
click at [21, 170] on div at bounding box center [21, 170] width 7 height 7
click at [155, 346] on div "Shapes" at bounding box center [152, 415] width 20 height 6
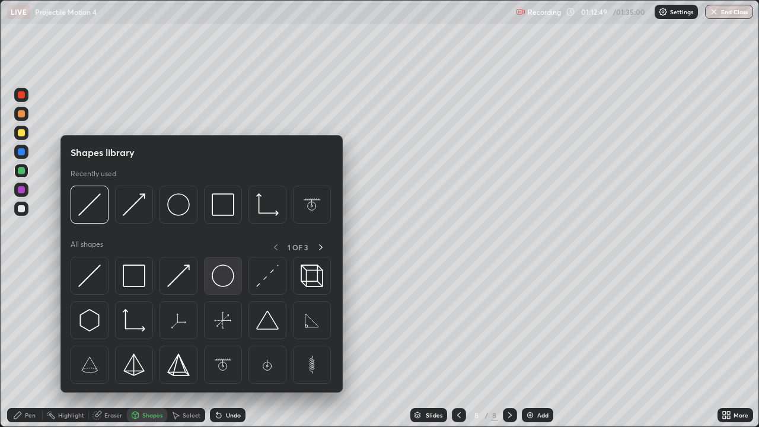
click at [217, 281] on img at bounding box center [223, 276] width 23 height 23
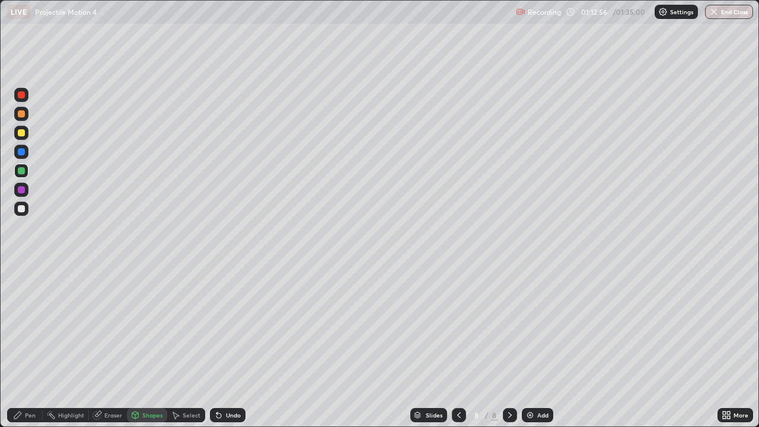
click at [151, 346] on div "Shapes" at bounding box center [152, 415] width 20 height 6
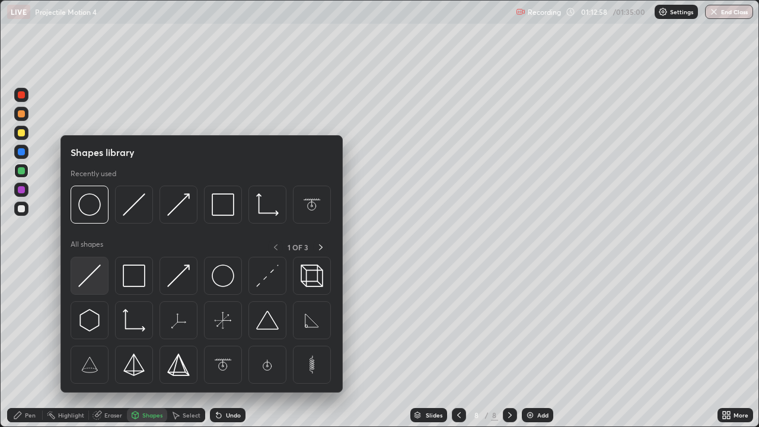
click at [88, 277] on img at bounding box center [89, 276] width 23 height 23
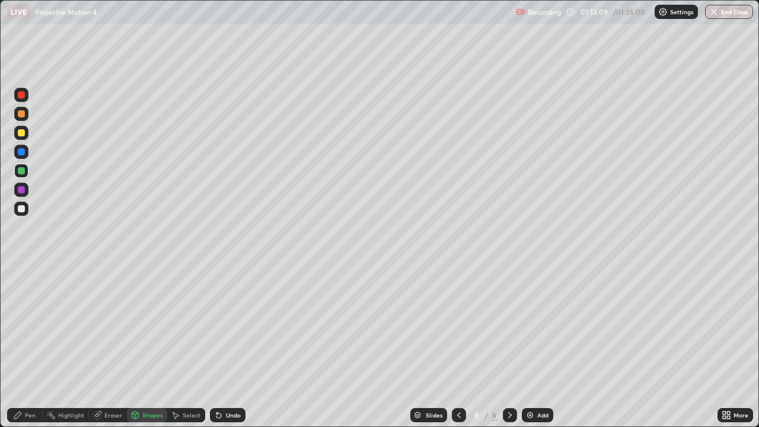
click at [31, 346] on div "Pen" at bounding box center [25, 415] width 36 height 14
click at [21, 211] on div at bounding box center [21, 208] width 7 height 7
click at [20, 151] on div at bounding box center [21, 151] width 7 height 7
click at [21, 114] on div at bounding box center [21, 113] width 7 height 7
click at [148, 346] on div "Shapes" at bounding box center [152, 415] width 20 height 6
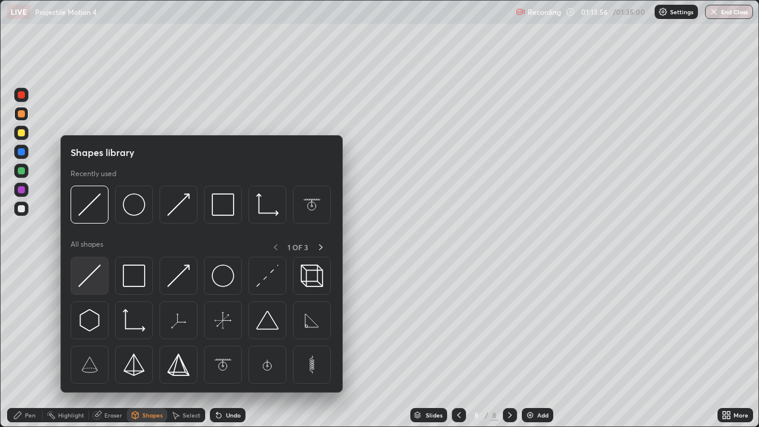
click at [86, 276] on img at bounding box center [89, 276] width 23 height 23
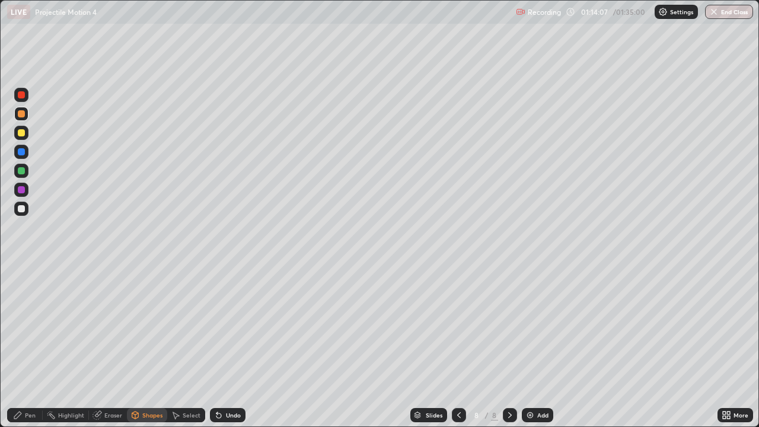
click at [31, 346] on div "Pen" at bounding box center [25, 415] width 36 height 14
click at [20, 189] on div at bounding box center [21, 189] width 7 height 7
click at [20, 115] on div at bounding box center [21, 113] width 7 height 7
click at [528, 346] on img at bounding box center [530, 414] width 9 height 9
click at [21, 207] on div at bounding box center [21, 208] width 7 height 7
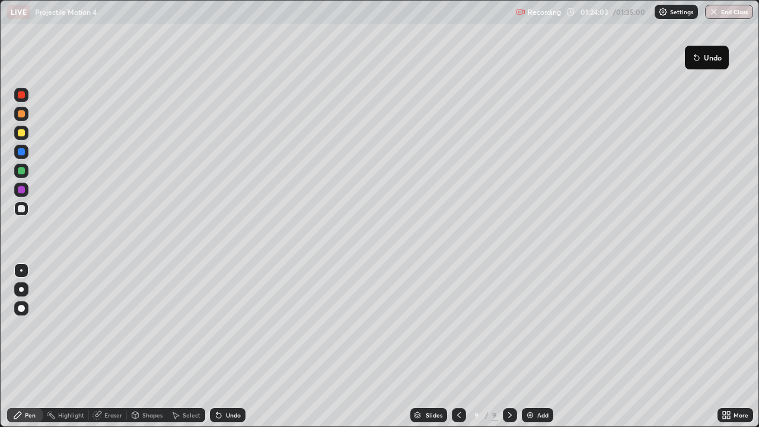
click at [714, 15] on img "button" at bounding box center [713, 11] width 9 height 9
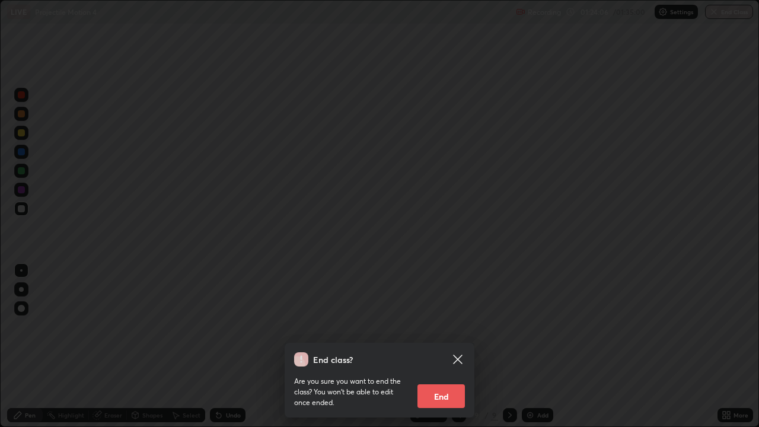
click at [616, 346] on div "End class? Are you sure you want to end the class? You won’t be able to edit on…" at bounding box center [379, 213] width 759 height 427
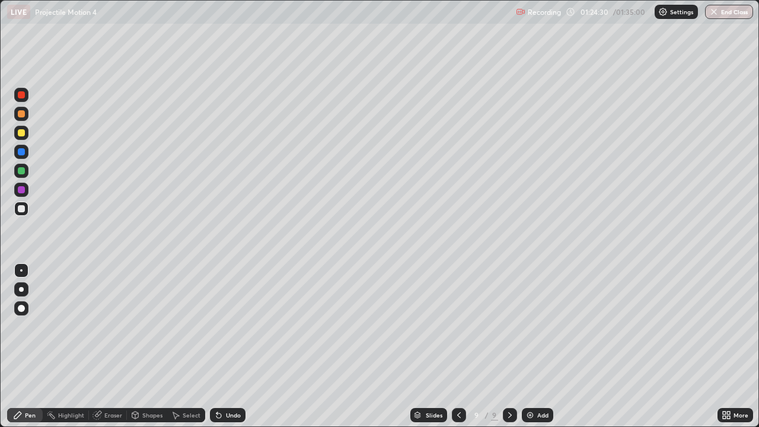
click at [716, 11] on img "button" at bounding box center [713, 11] width 9 height 9
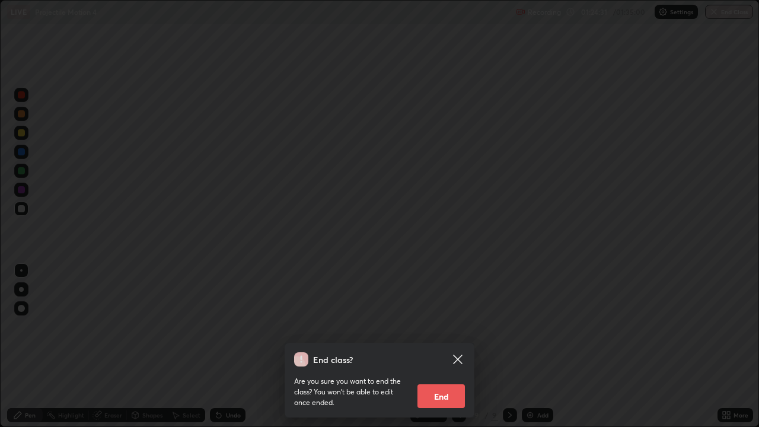
click at [442, 346] on button "End" at bounding box center [441, 396] width 47 height 24
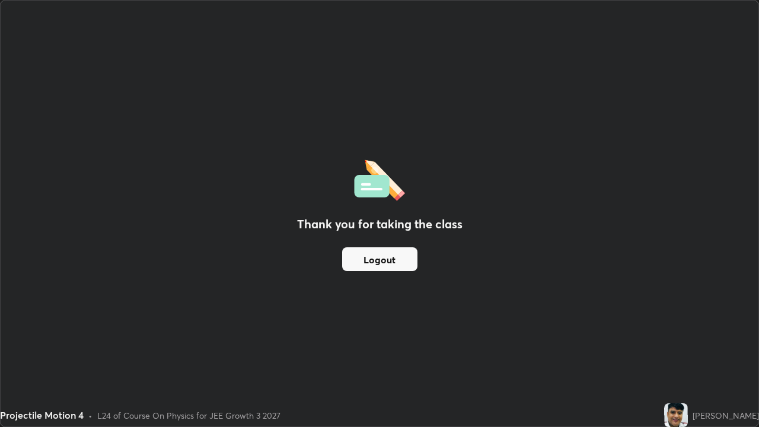
click at [373, 264] on button "Logout" at bounding box center [379, 259] width 75 height 24
click at [261, 346] on div "Thank you for taking the class Logout" at bounding box center [380, 214] width 758 height 426
click at [402, 263] on button "Logout" at bounding box center [379, 259] width 75 height 24
click at [403, 262] on button "Logout" at bounding box center [379, 259] width 75 height 24
click at [403, 265] on button "Logout" at bounding box center [379, 259] width 75 height 24
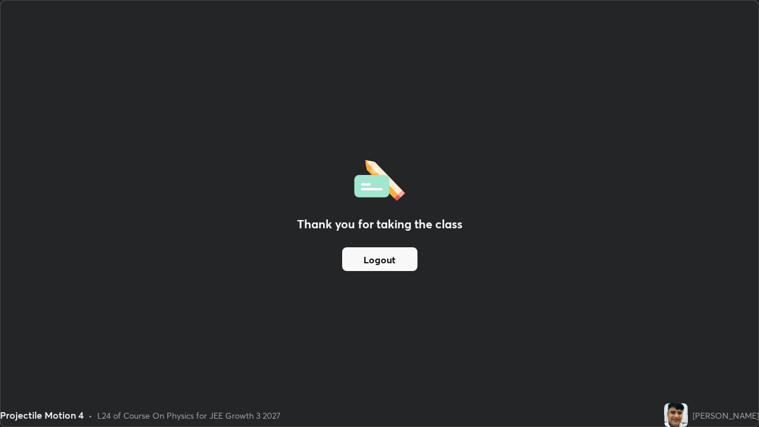
click at [402, 265] on button "Logout" at bounding box center [379, 259] width 75 height 24
click at [400, 265] on button "Logout" at bounding box center [379, 259] width 75 height 24
click at [398, 266] on button "Logout" at bounding box center [379, 259] width 75 height 24
click at [399, 264] on button "Logout" at bounding box center [379, 259] width 75 height 24
click at [400, 261] on button "Logout" at bounding box center [379, 259] width 75 height 24
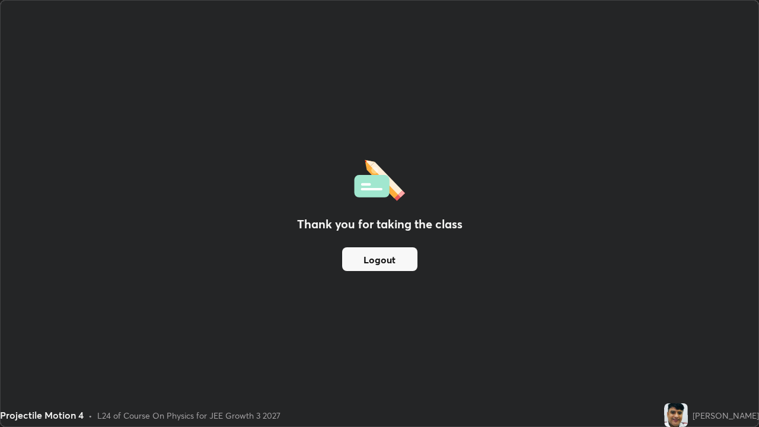
click at [400, 260] on button "Logout" at bounding box center [379, 259] width 75 height 24
click at [400, 258] on button "Logout" at bounding box center [379, 259] width 75 height 24
click at [399, 259] on button "Logout" at bounding box center [379, 259] width 75 height 24
click at [397, 261] on button "Logout" at bounding box center [379, 259] width 75 height 24
click at [396, 259] on button "Logout" at bounding box center [379, 259] width 75 height 24
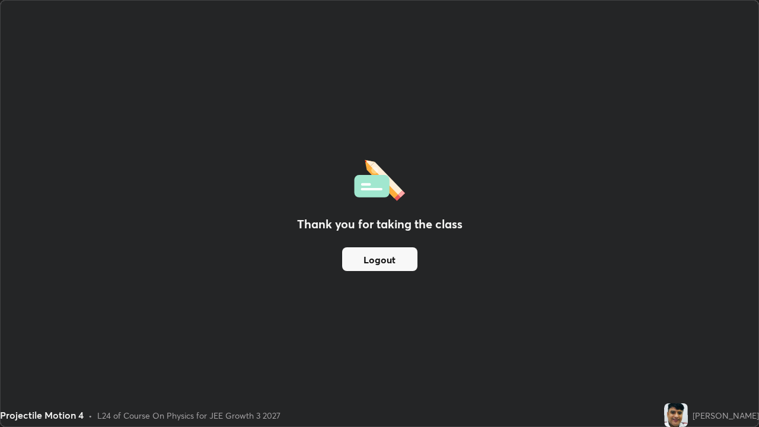
click at [397, 260] on button "Logout" at bounding box center [379, 259] width 75 height 24
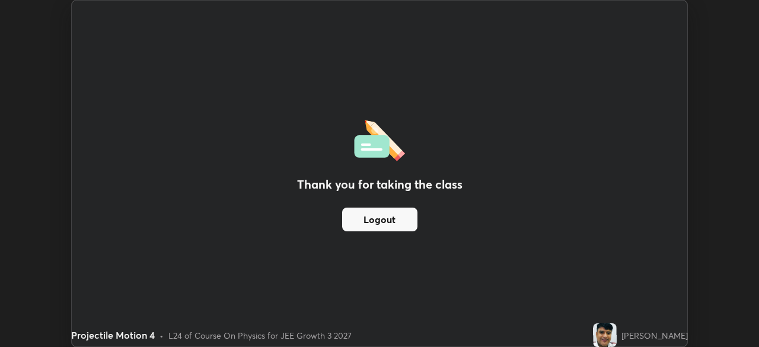
scroll to position [58970, 58558]
